Goal: Transaction & Acquisition: Purchase product/service

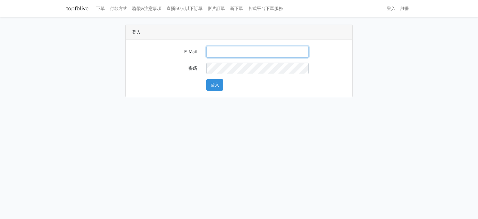
click at [210, 52] on input "E-Mail" at bounding box center [257, 52] width 102 height 12
click at [82, 8] on link "topfblive" at bounding box center [77, 8] width 22 height 12
click at [213, 59] on form "E-Mail 密碼 登入" at bounding box center [239, 68] width 214 height 45
click at [216, 53] on input "E-Mail" at bounding box center [257, 52] width 102 height 12
type input "gyboy2233@gmail.com"
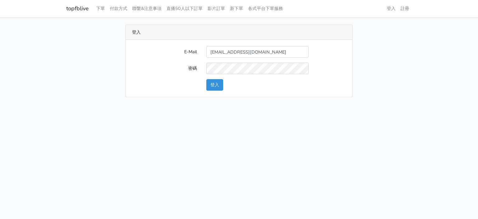
drag, startPoint x: 65, startPoint y: 15, endPoint x: 84, endPoint y: 14, distance: 18.7
click at [84, 14] on div "topfblive 下單 付款方式 聯繫&注意事項 直播50人以下訂單 影片訂單 新下單 各式平台下單服務 登入" at bounding box center [239, 52] width 478 height 105
click at [83, 14] on link "topfblive" at bounding box center [77, 8] width 22 height 12
drag, startPoint x: 64, startPoint y: 8, endPoint x: 88, endPoint y: 11, distance: 24.1
click at [88, 11] on div "topfblive 下單 付款方式 聯繫&注意事項 直播50人以下訂單 影片訂單 新下單 各式平台下單服務 登入 註冊" at bounding box center [239, 8] width 355 height 12
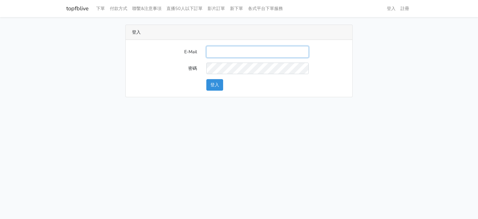
click at [230, 49] on input "E-Mail" at bounding box center [257, 52] width 102 height 12
type input "gyboy2233@gmail.com"
click at [205, 83] on div "登入" at bounding box center [276, 85] width 149 height 12
click at [212, 84] on button "登入" at bounding box center [214, 85] width 17 height 12
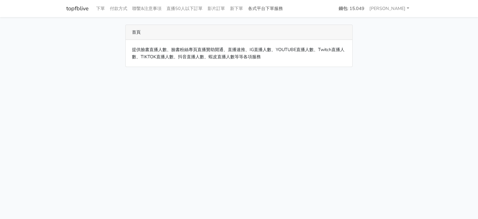
click at [255, 7] on link "各式平台下單服務" at bounding box center [266, 8] width 40 height 12
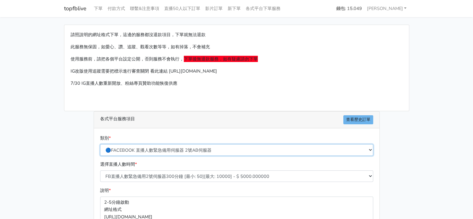
click at [176, 149] on select "🔵FACEBOOK 直播人數緊急備用伺服器 2號AB伺服器 🔵FACEBOOK 網軍專用貼文留言 安全保密 🔵FACEBOOK 直播人數緊急備用伺服器 J1 …" at bounding box center [236, 150] width 273 height 12
select select "🌑Threads脆 追蹤"
click at [100, 144] on select "🔵FACEBOOK 直播人數緊急備用伺服器 2號AB伺服器 🔵FACEBOOK 網軍專用貼文留言 安全保密 🔵FACEBOOK 直播人數緊急備用伺服器 J1 …" at bounding box center [236, 150] width 273 height 12
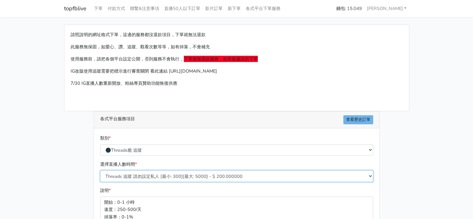
click at [194, 176] on select "Threads 追蹤 請勿設定私人 [最小: 300][最大: 5000] - $ 200.000000" at bounding box center [236, 176] width 273 height 12
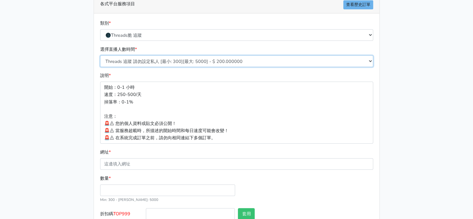
scroll to position [154, 0]
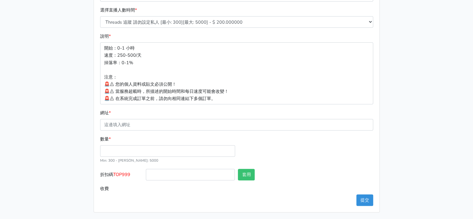
click at [152, 141] on div "數量 * Min: 300 - [PERSON_NAME]: 5000" at bounding box center [168, 149] width 138 height 28
click at [153, 148] on input "數量 *" at bounding box center [167, 151] width 135 height 12
type input "4"
type input "100"
type input "20.000"
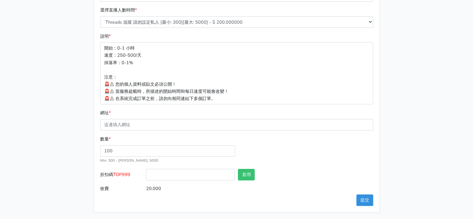
click at [55, 150] on main "請照說明的網址格式下單，這邊的服務都沒退款項目，下單就無法退款 此服務無保固，如愛心、讚、追蹤、觀看次數等等，如有掉落，不會補充 使用服務前，請把各個平台設定…" at bounding box center [236, 41] width 473 height 357
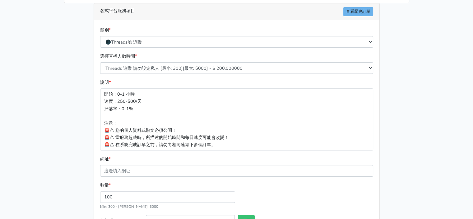
scroll to position [123, 0]
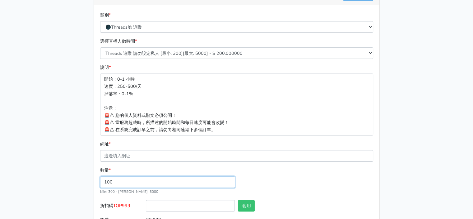
drag, startPoint x: 129, startPoint y: 182, endPoint x: 14, endPoint y: 158, distance: 117.7
click at [20, 159] on main "請照說明的網址格式下單，這邊的服務都沒退款項目，下單就無法退款 此服務無保固，如愛心、讚、追蹤、觀看次數等等，如有掉落，不會補充 使用服務前，請把各個平台設定…" at bounding box center [236, 72] width 473 height 357
type input "300"
type input "60.000"
click at [12, 124] on main "請照說明的網址格式下單，這邊的服務都沒退款項目，下單就無法退款 此服務無保固，如愛心、讚、追蹤、觀看次數等等，如有掉落，不會補充 使用服務前，請把各個平台設定…" at bounding box center [236, 72] width 473 height 357
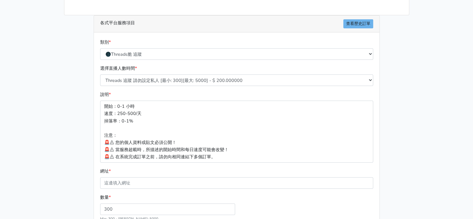
scroll to position [92, 0]
